Goal: Navigation & Orientation: Find specific page/section

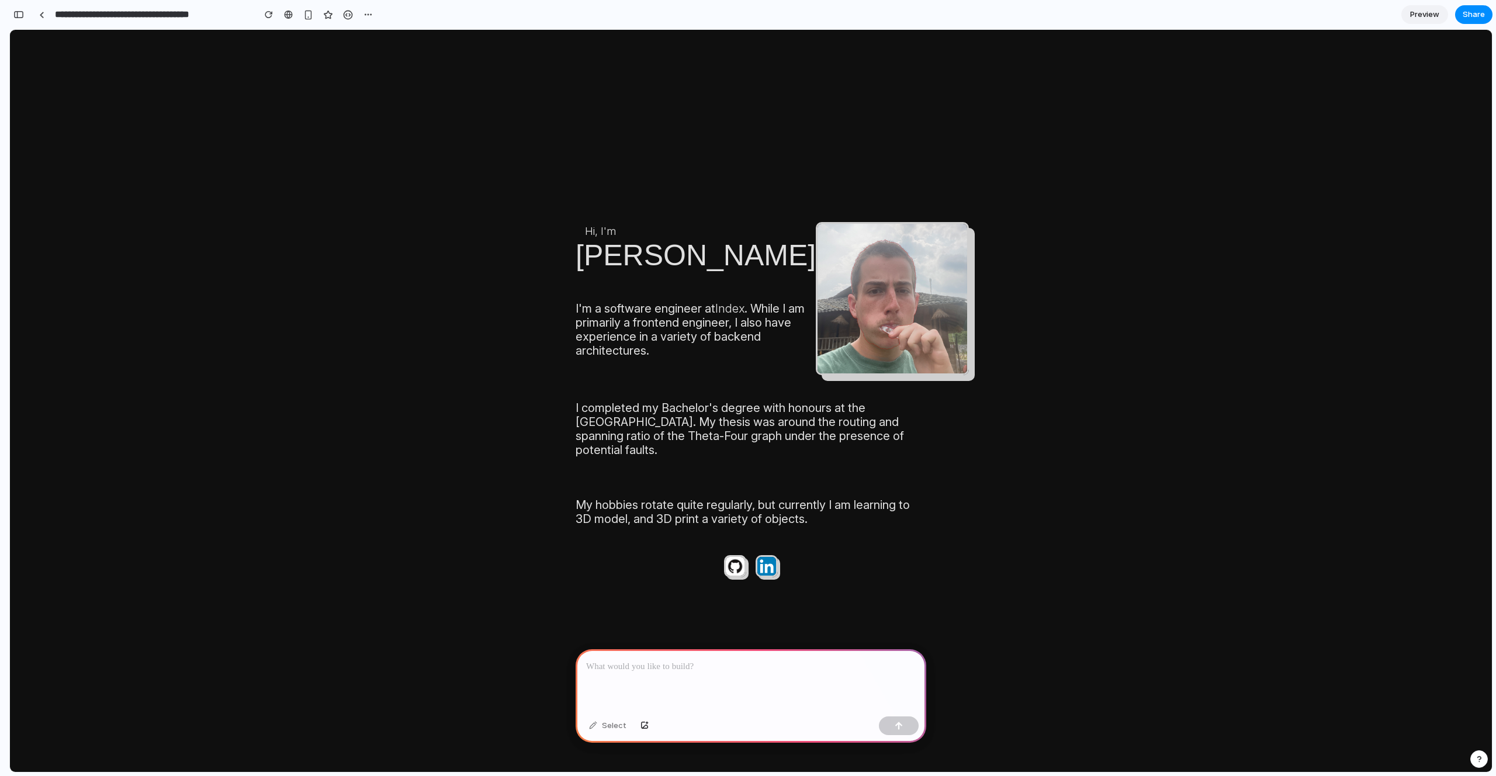
scroll to position [0, 11]
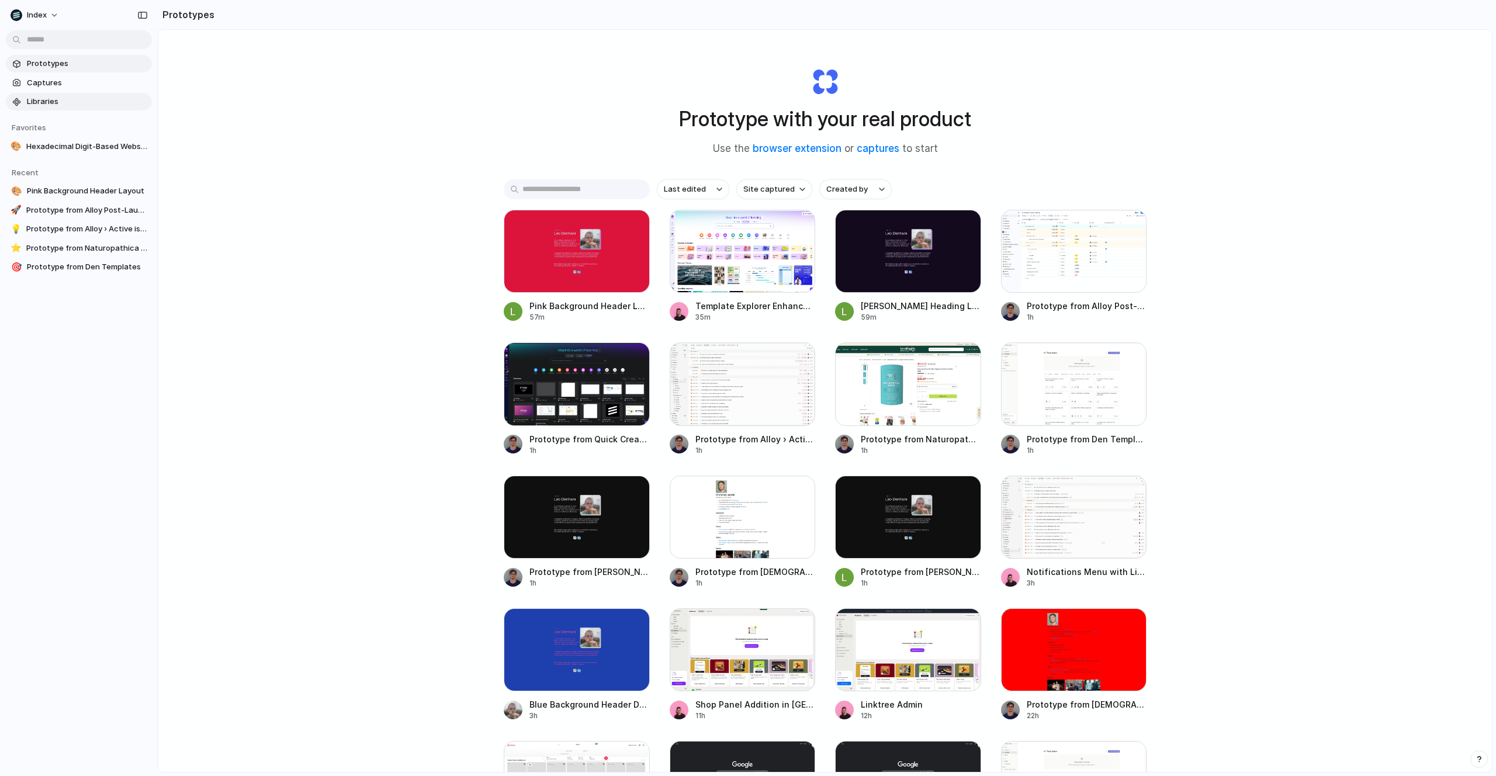
click at [59, 95] on link "Libraries" at bounding box center [79, 102] width 146 height 18
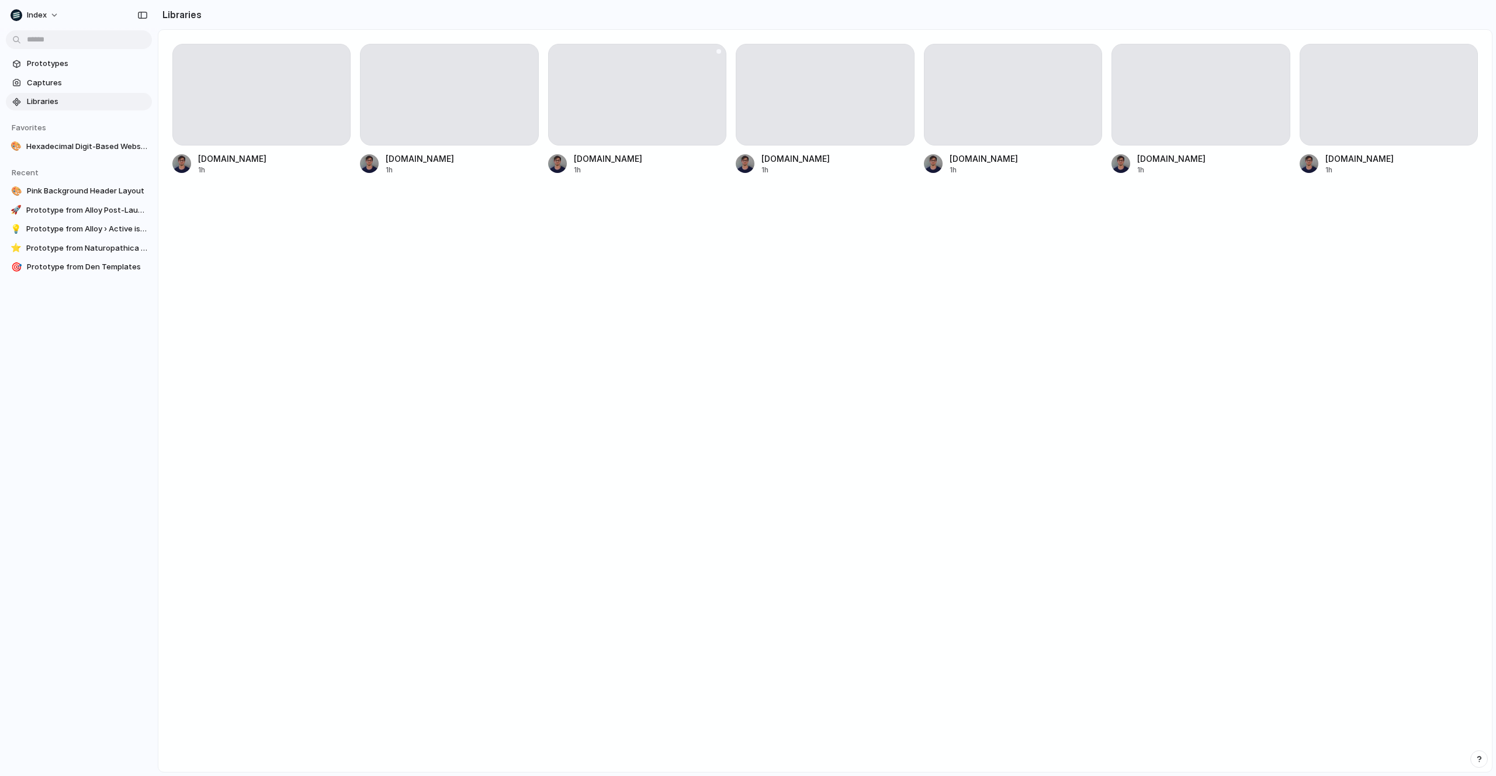
click at [681, 102] on div at bounding box center [637, 95] width 178 height 102
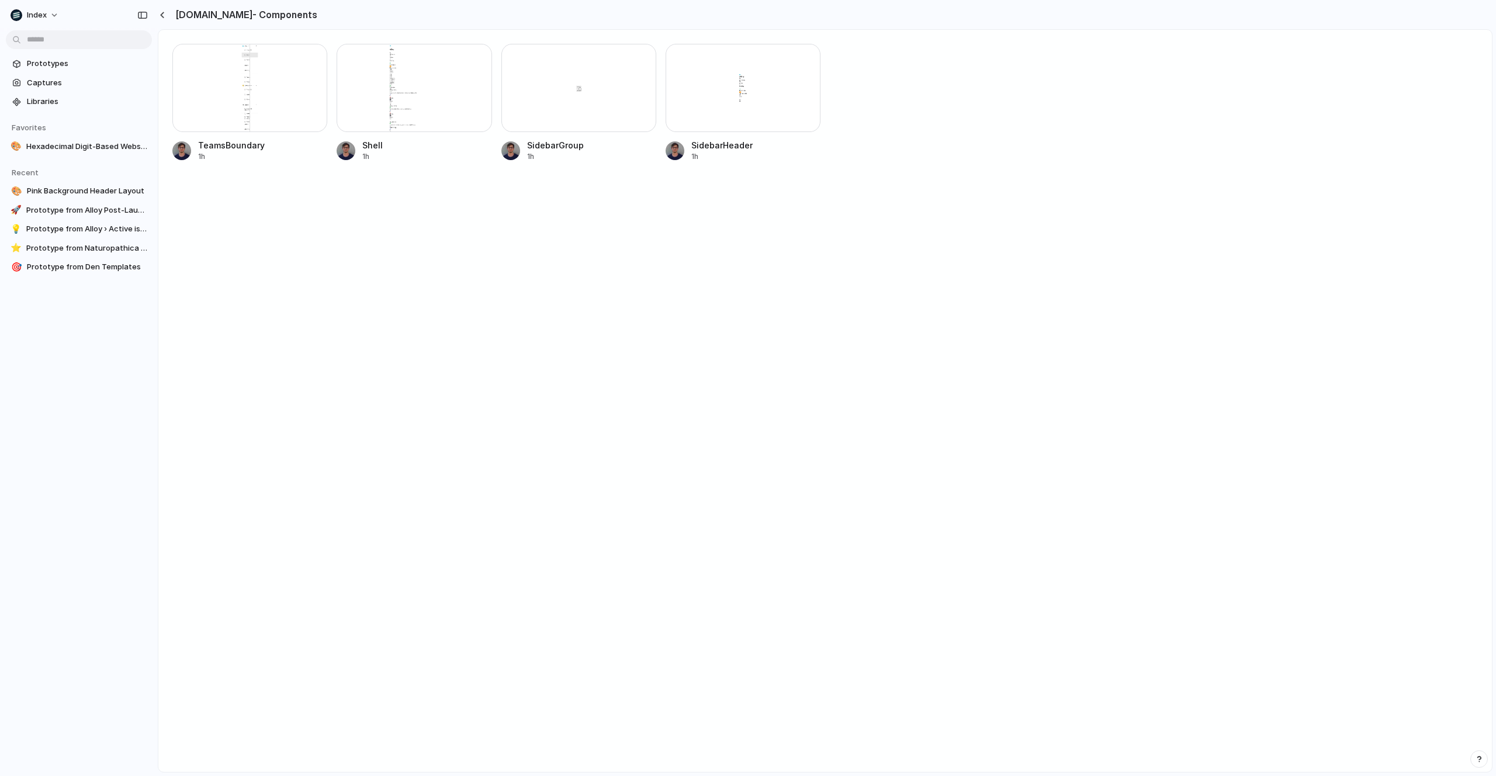
click at [229, 99] on div at bounding box center [249, 88] width 155 height 88
click at [418, 95] on div at bounding box center [414, 88] width 155 height 88
click at [750, 122] on div at bounding box center [742, 88] width 155 height 88
click at [158, 17] on div at bounding box center [163, 15] width 11 height 10
click at [163, 17] on div "button" at bounding box center [161, 15] width 5 height 6
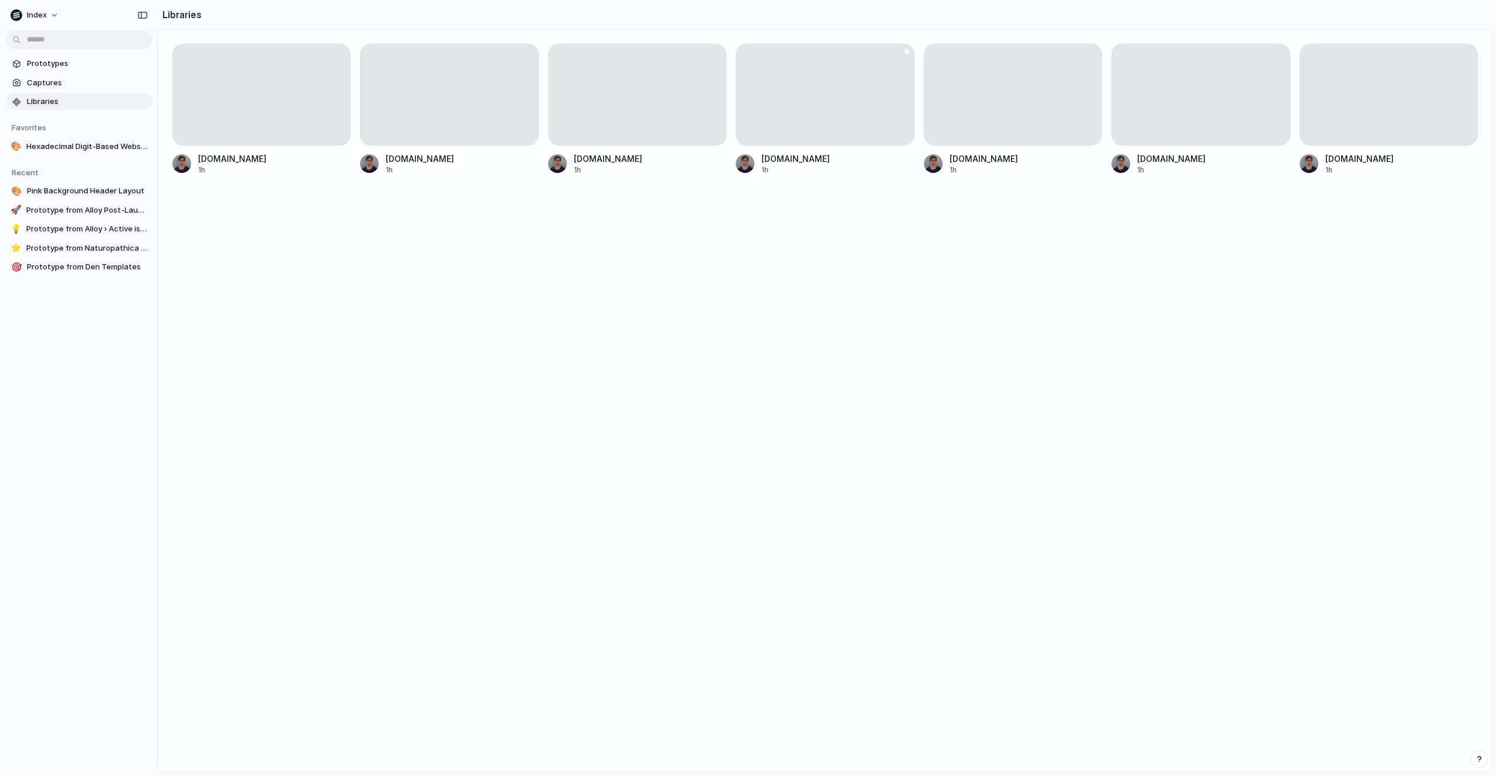
click at [781, 120] on div at bounding box center [825, 95] width 178 height 102
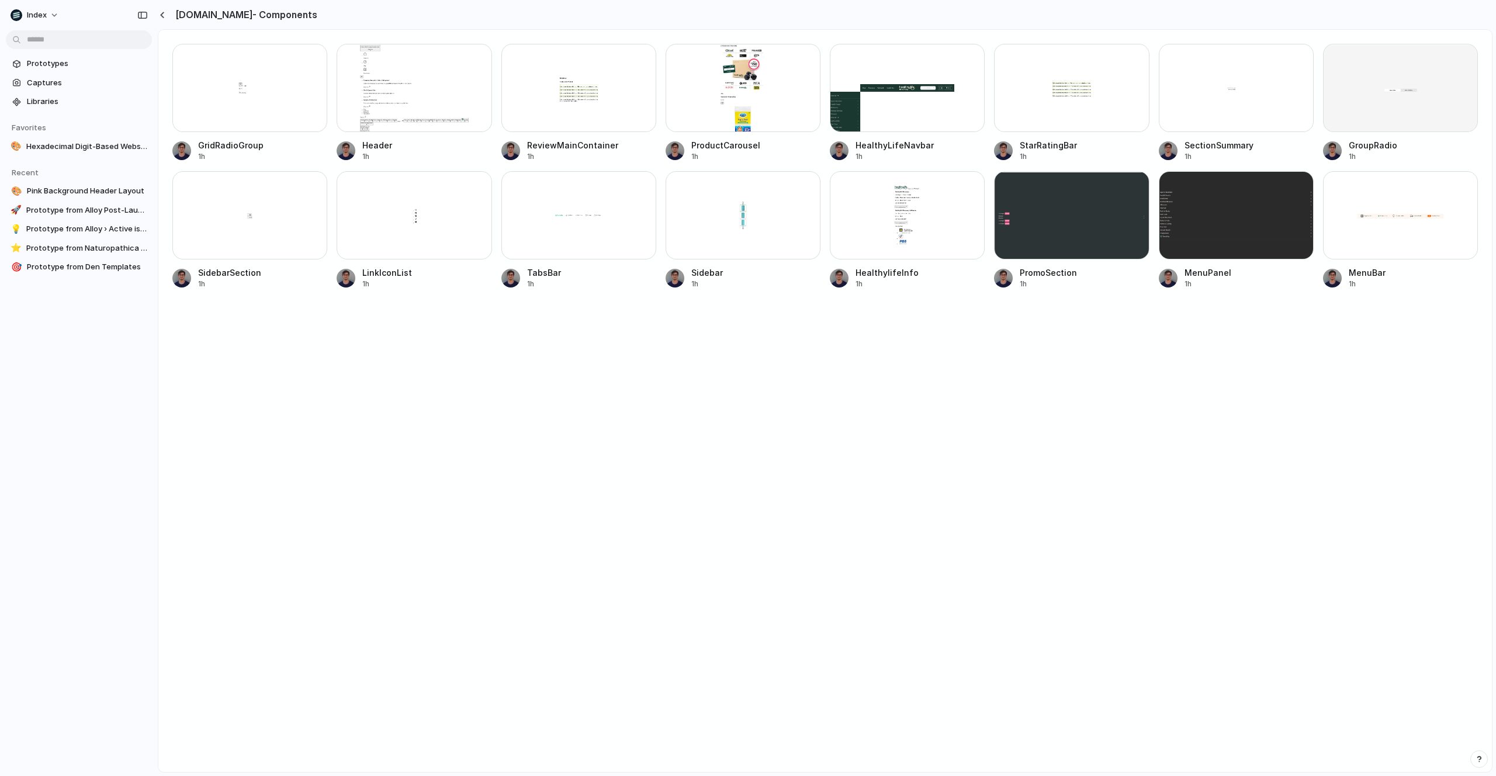
click at [871, 100] on div at bounding box center [907, 88] width 155 height 88
click at [1028, 91] on div at bounding box center [1071, 88] width 155 height 88
click at [441, 79] on div at bounding box center [414, 88] width 155 height 88
click at [677, 85] on div at bounding box center [742, 88] width 155 height 88
click at [1197, 237] on div at bounding box center [1236, 215] width 155 height 88
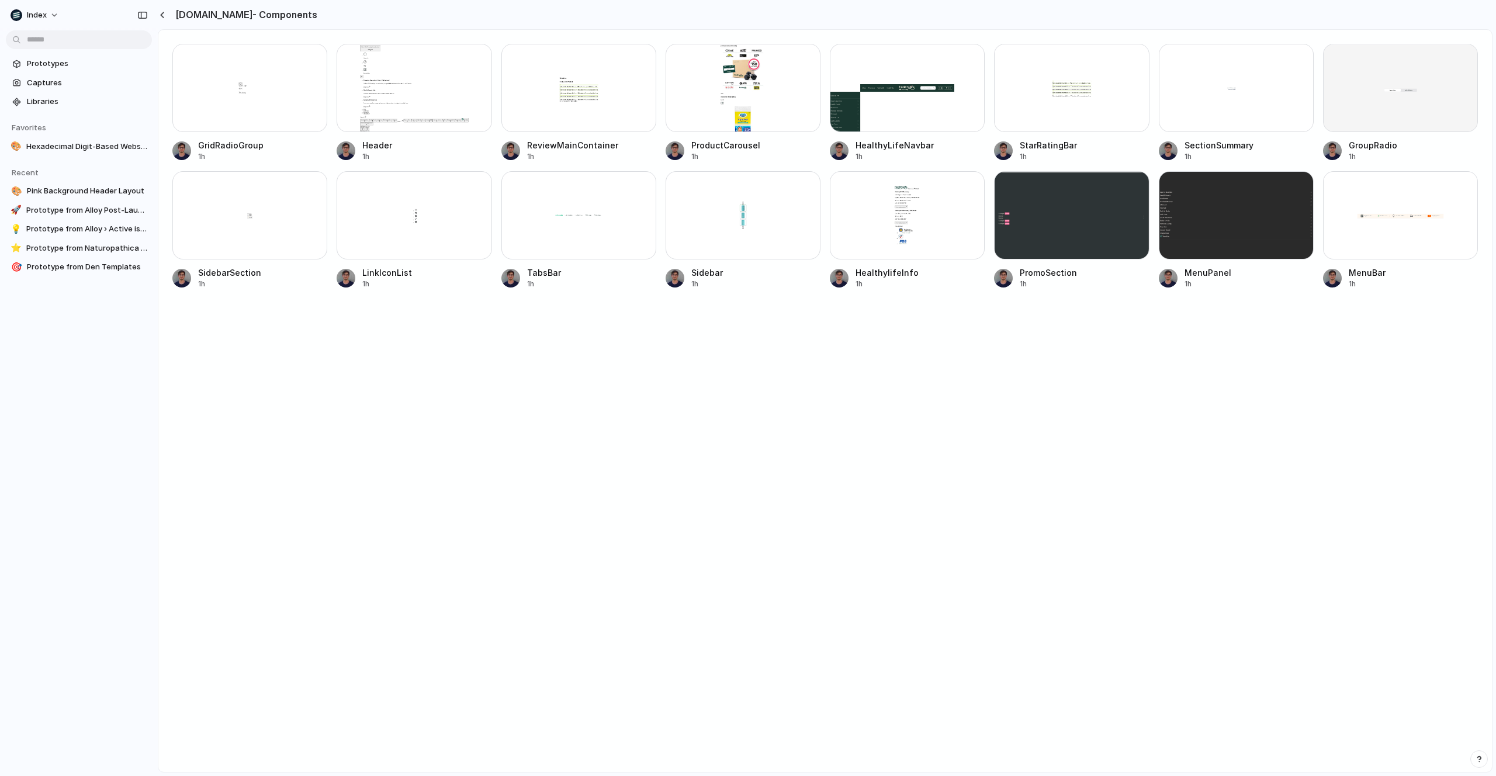
click at [890, 120] on div at bounding box center [907, 88] width 155 height 88
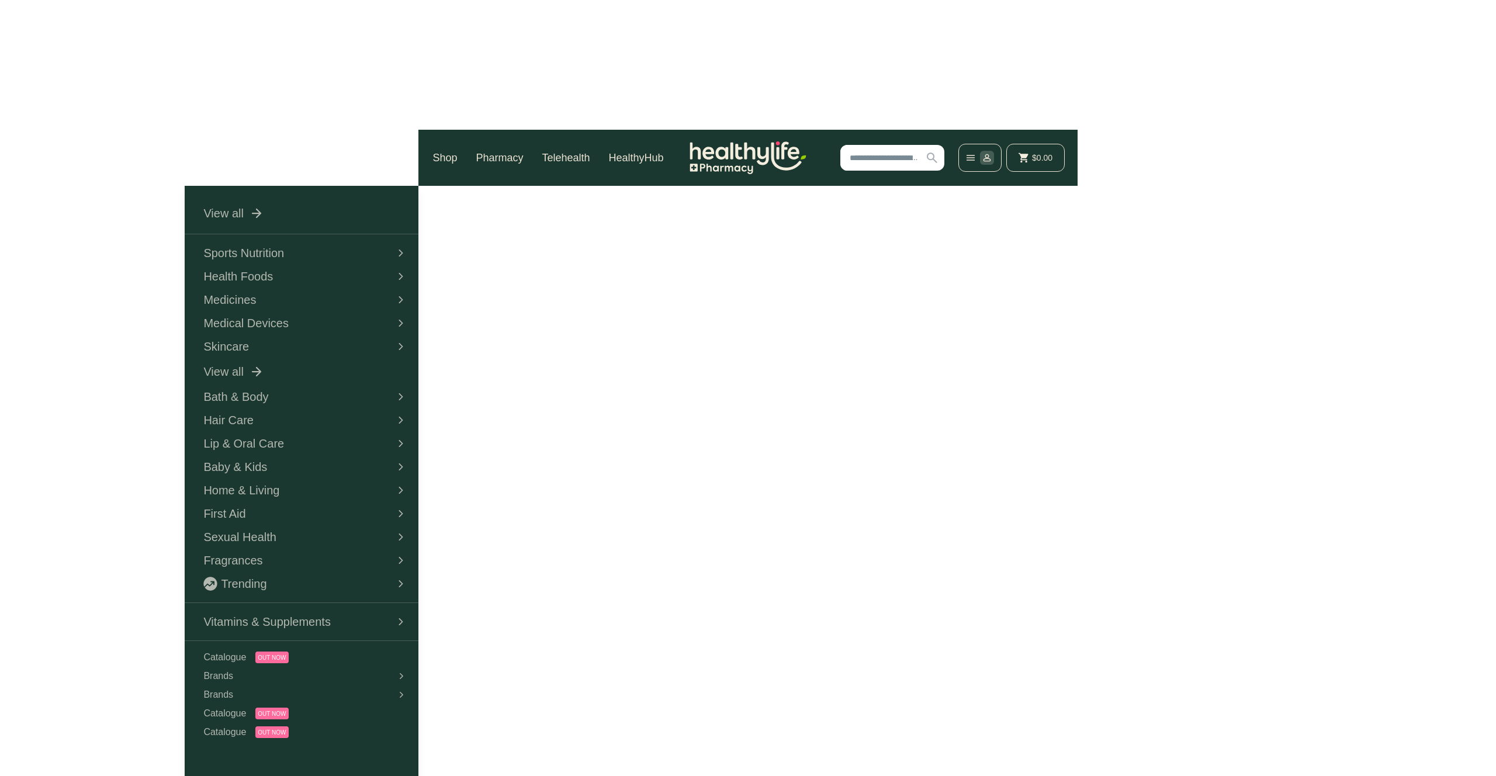
scroll to position [233, 0]
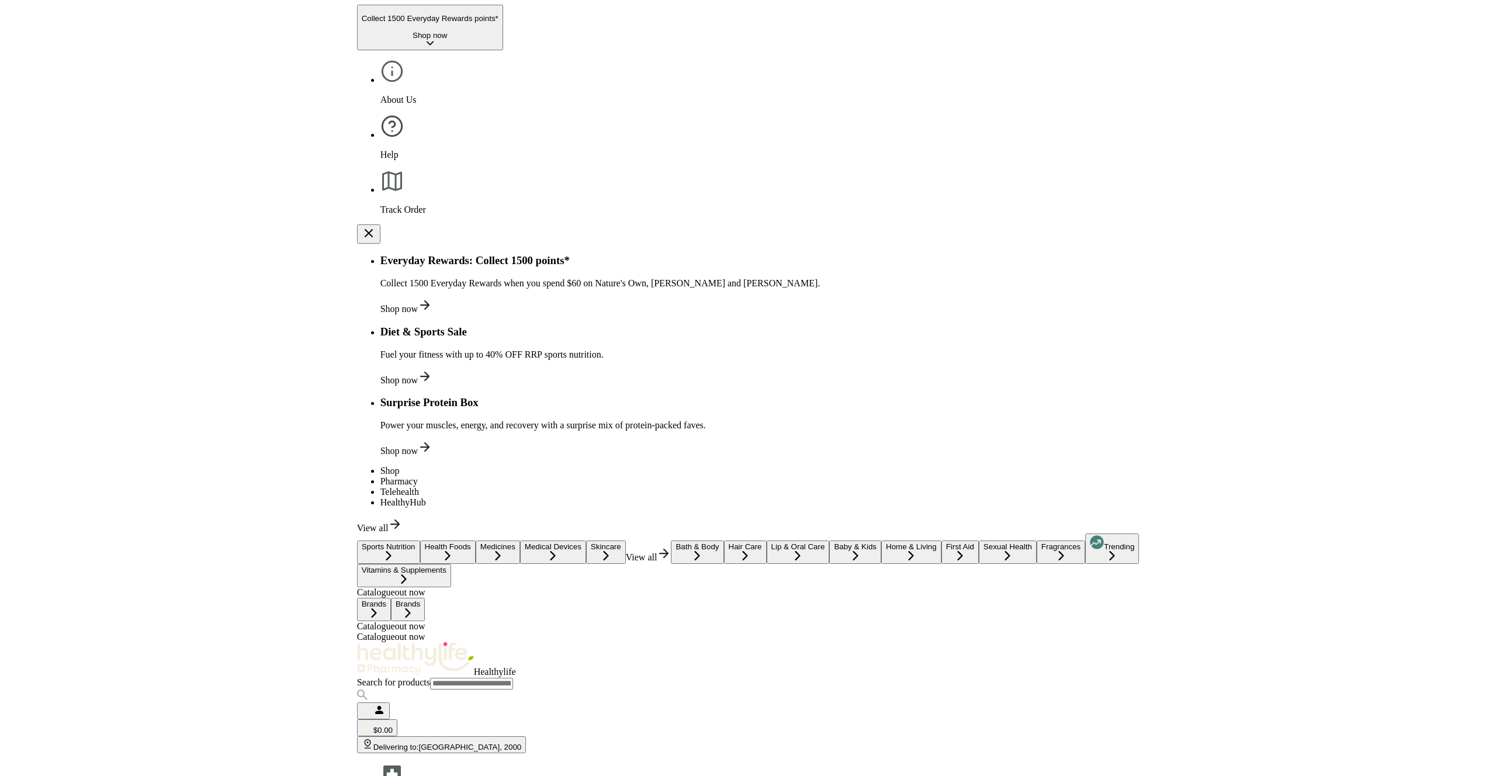
scroll to position [239, 0]
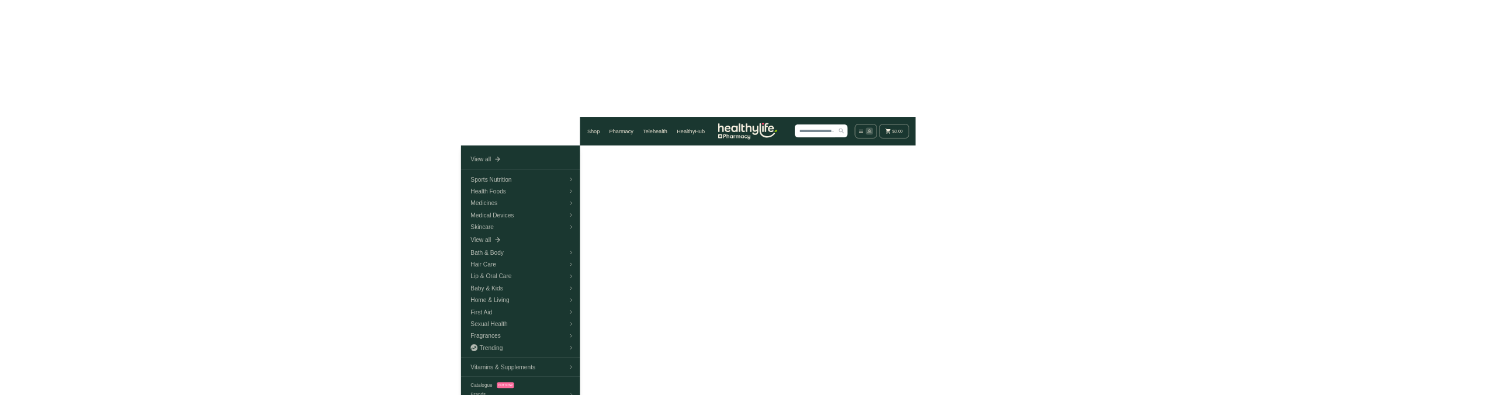
scroll to position [139, 0]
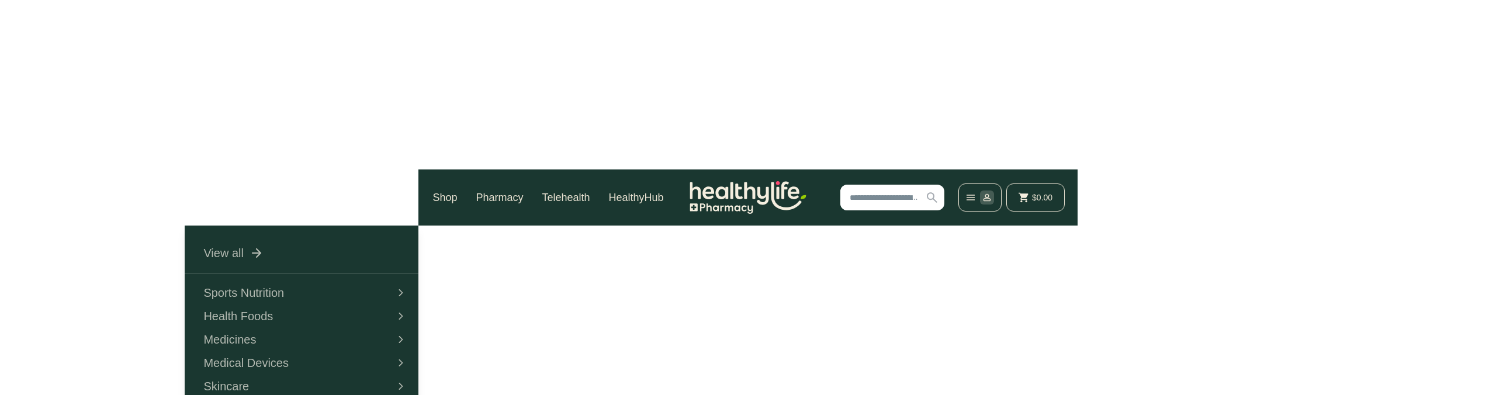
scroll to position [139, 0]
